Goal: Check status: Check status

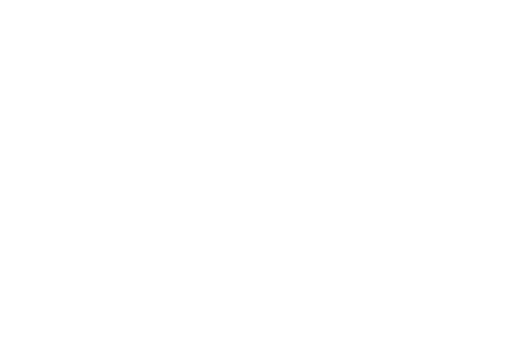
scroll to position [0, 0]
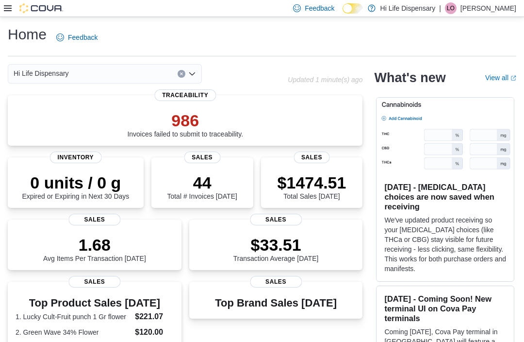
click at [11, 10] on icon at bounding box center [8, 8] width 8 height 8
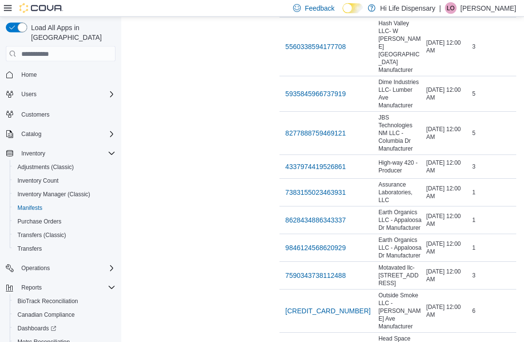
scroll to position [952, 0]
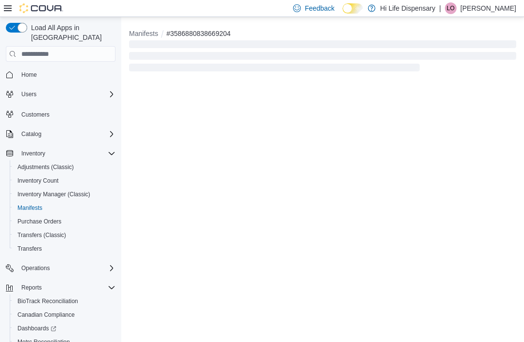
scroll to position [32, 0]
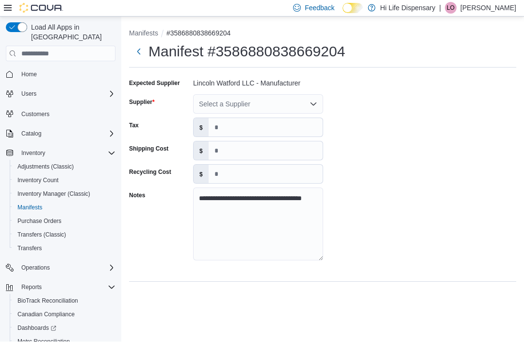
click at [309, 95] on div "Select a Supplier" at bounding box center [258, 104] width 130 height 19
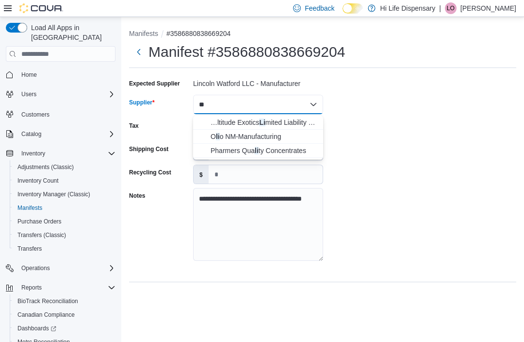
type input "*"
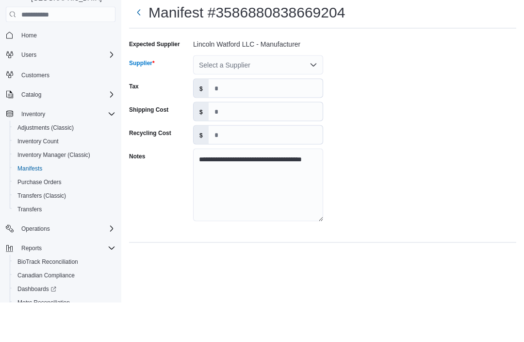
scroll to position [0, 0]
